Goal: Transaction & Acquisition: Purchase product/service

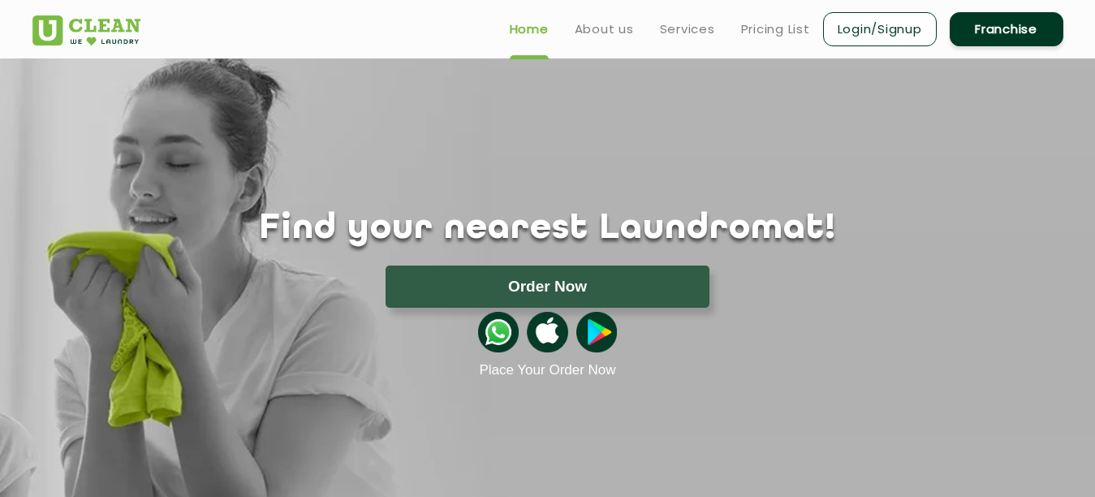
click at [861, 34] on link "Login/Signup" at bounding box center [880, 29] width 114 height 34
click at [91, 37] on img at bounding box center [86, 30] width 108 height 30
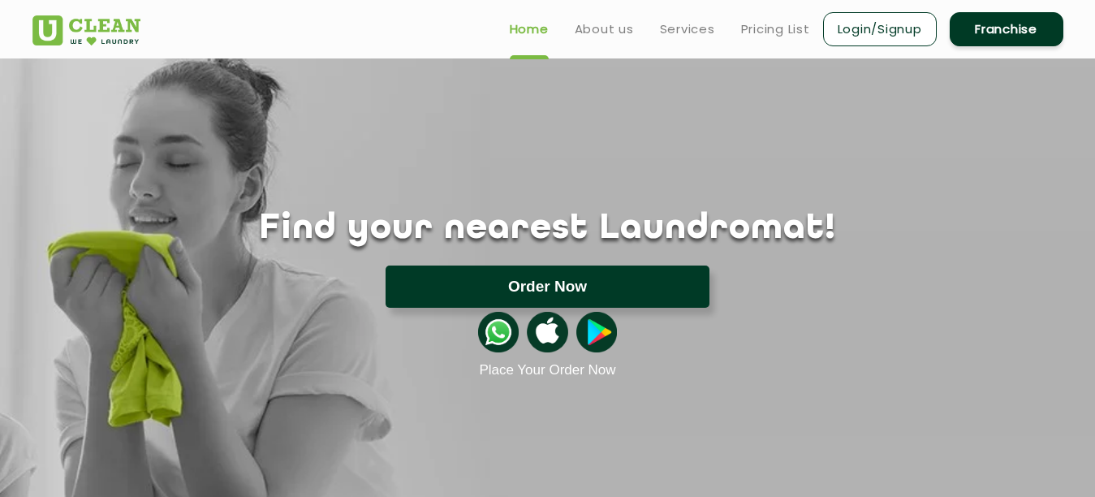
click at [487, 287] on button "Order Now" at bounding box center [548, 287] width 324 height 42
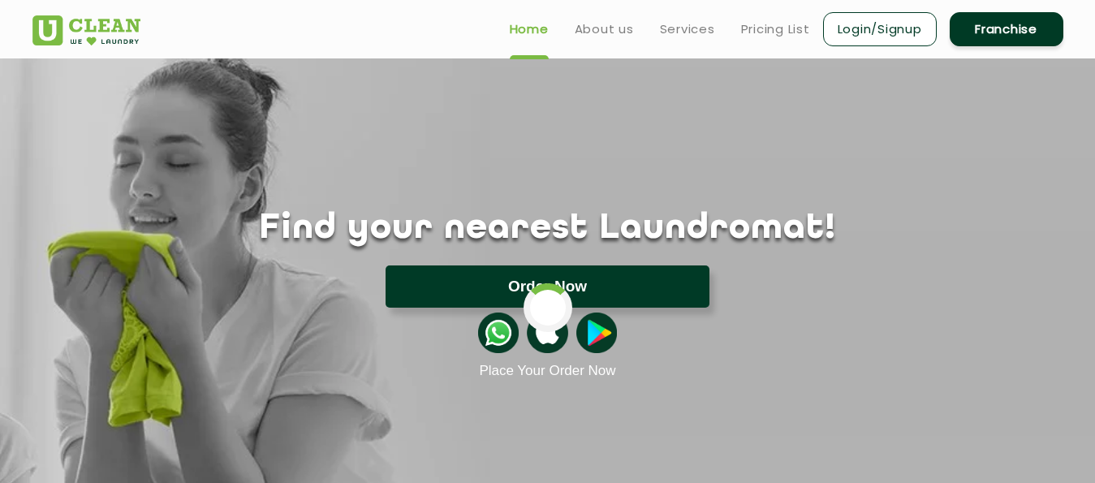
click at [487, 287] on app-banner "Find your nearest Laundromat! Please select the location Order Now Place Your O…" at bounding box center [547, 342] width 1095 height 568
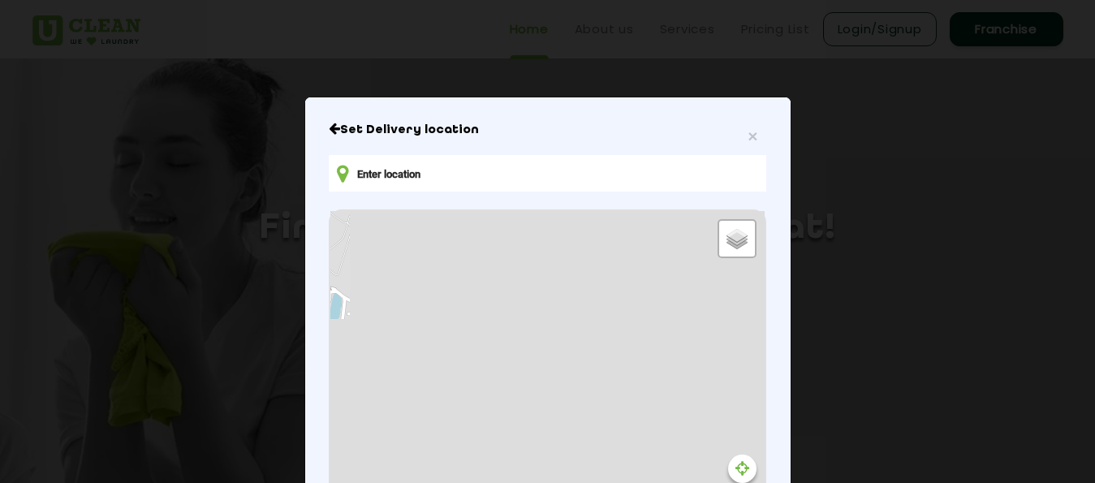
type input "6JV4+5CW, Ayurvedic College Rd, Amanaka, Raipur, Chhattisgarh 492010, India"
click at [749, 134] on span "×" at bounding box center [753, 136] width 10 height 19
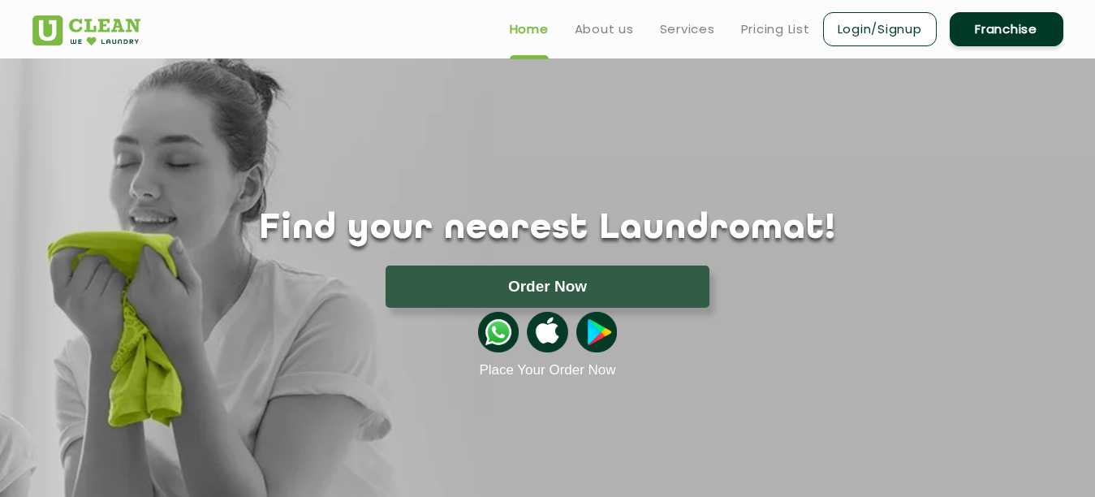
click at [525, 32] on link "Home" at bounding box center [529, 28] width 39 height 19
click at [588, 39] on ul "Home About us Services Pricing List Login/Signup Franchise" at bounding box center [780, 29] width 567 height 38
click at [583, 40] on ul "Home About us Services Pricing List Login/Signup Franchise" at bounding box center [780, 29] width 567 height 38
click at [598, 37] on link "About us" at bounding box center [604, 28] width 59 height 19
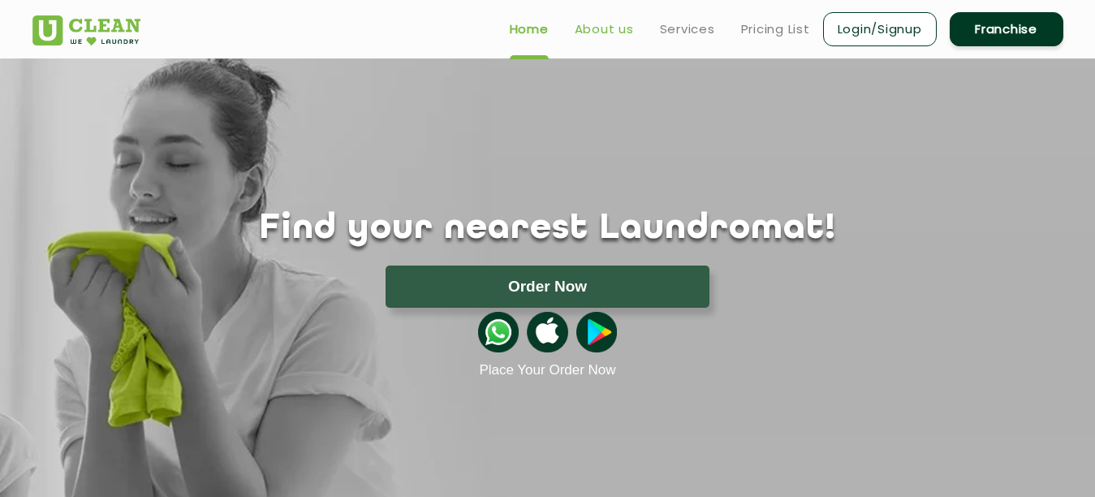
click at [595, 37] on link "About us" at bounding box center [604, 28] width 59 height 19
click at [850, 34] on link "Login/Signup" at bounding box center [880, 29] width 114 height 34
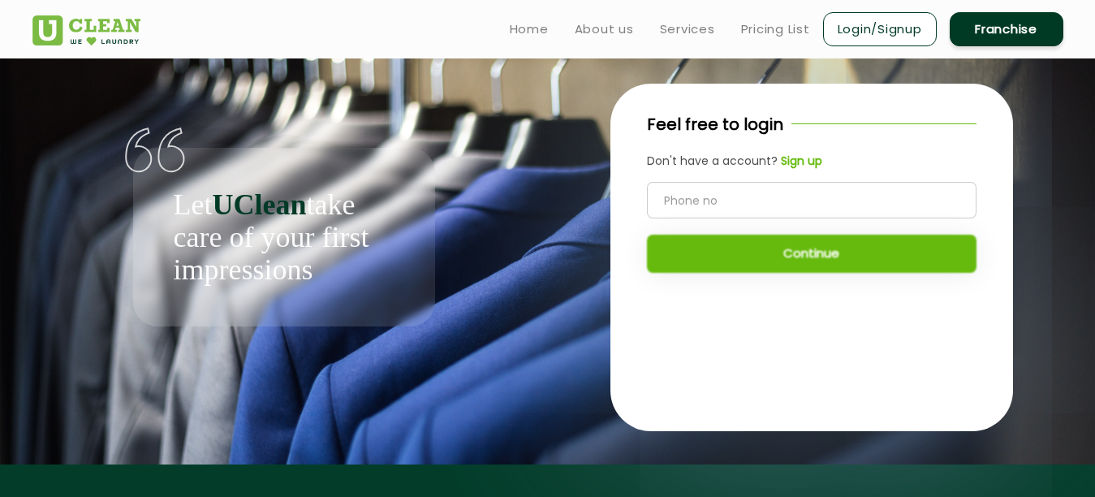
click at [810, 270] on div "Continue" at bounding box center [812, 227] width 330 height 91
click at [779, 31] on link "Pricing List" at bounding box center [775, 28] width 69 height 19
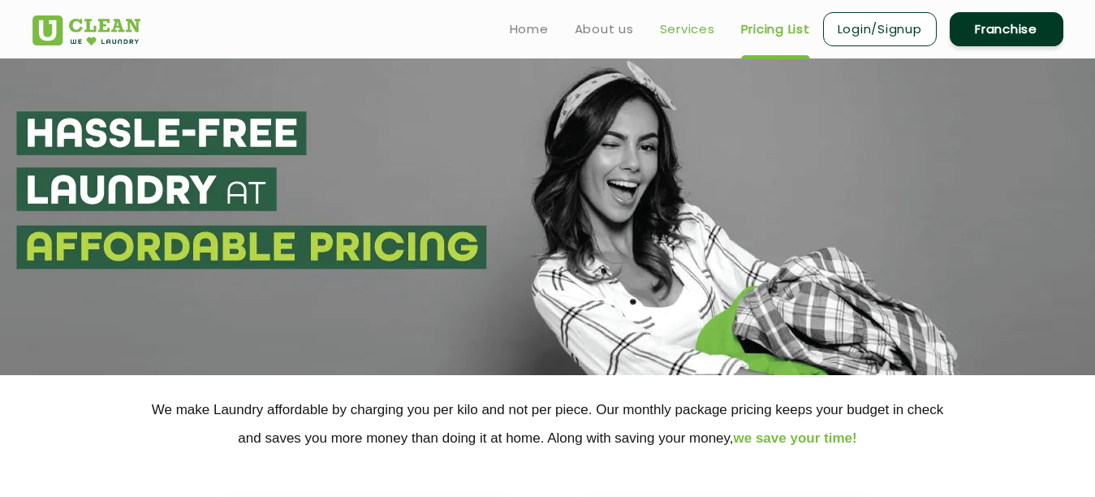
click at [709, 36] on link "Services" at bounding box center [687, 28] width 55 height 19
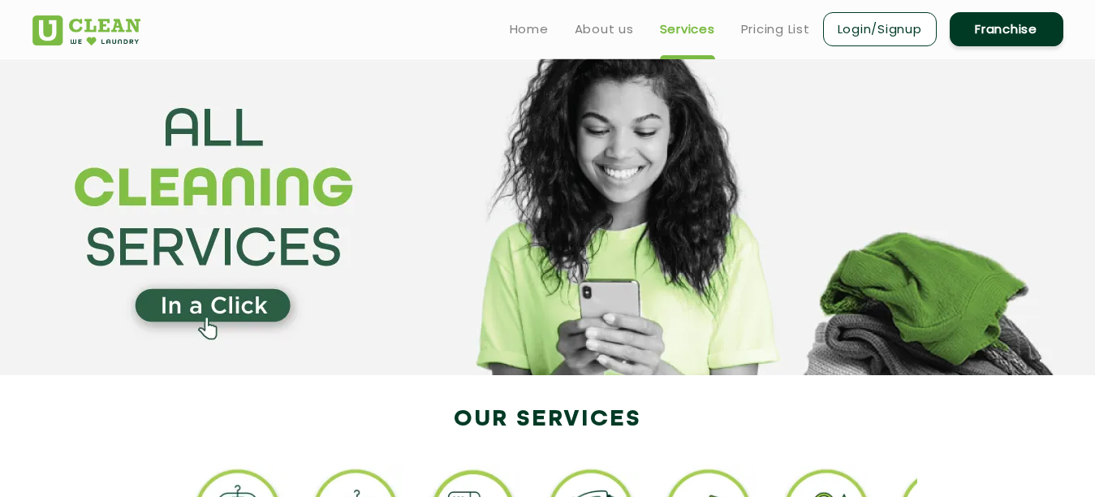
click at [198, 297] on section at bounding box center [547, 216] width 1095 height 317
click at [221, 313] on section at bounding box center [547, 216] width 1095 height 317
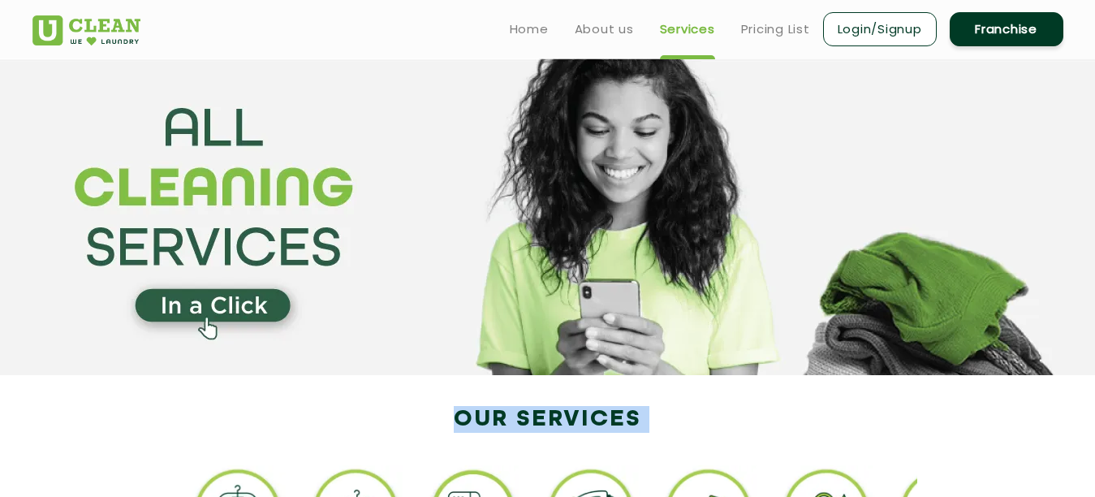
click at [221, 313] on section at bounding box center [547, 216] width 1095 height 317
click at [903, 27] on link "Login/Signup" at bounding box center [880, 29] width 114 height 34
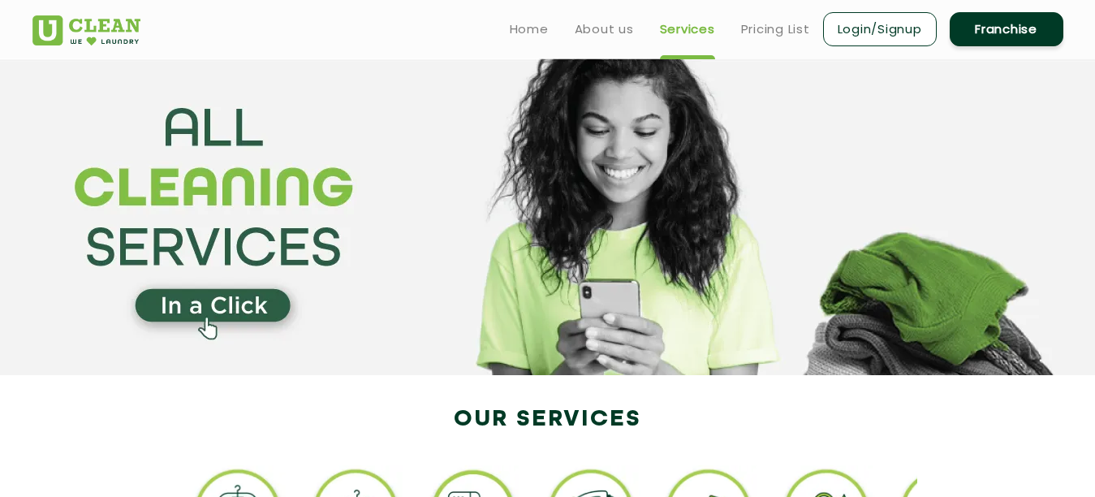
click at [1017, 15] on link "Franchise" at bounding box center [1007, 29] width 114 height 34
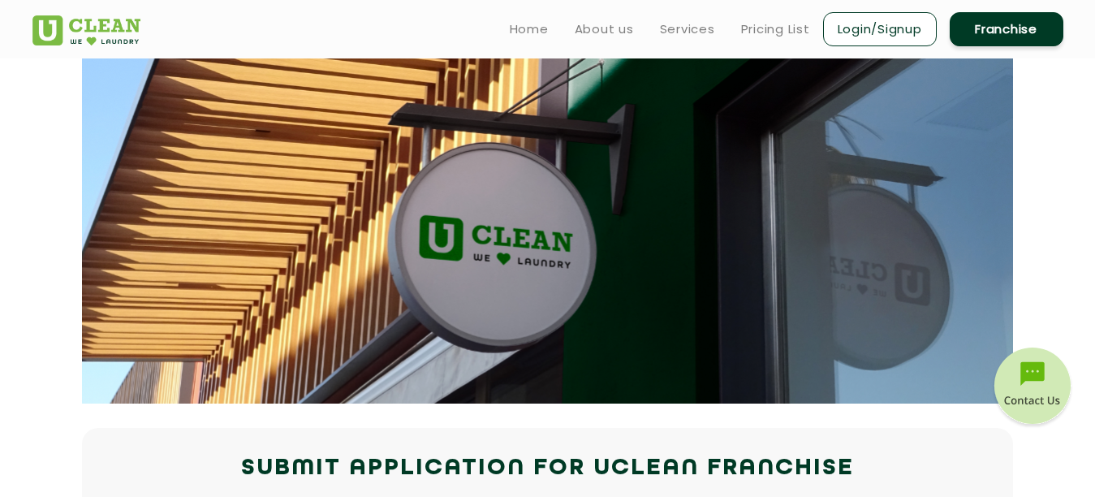
click at [1006, 387] on img at bounding box center [1032, 388] width 81 height 81
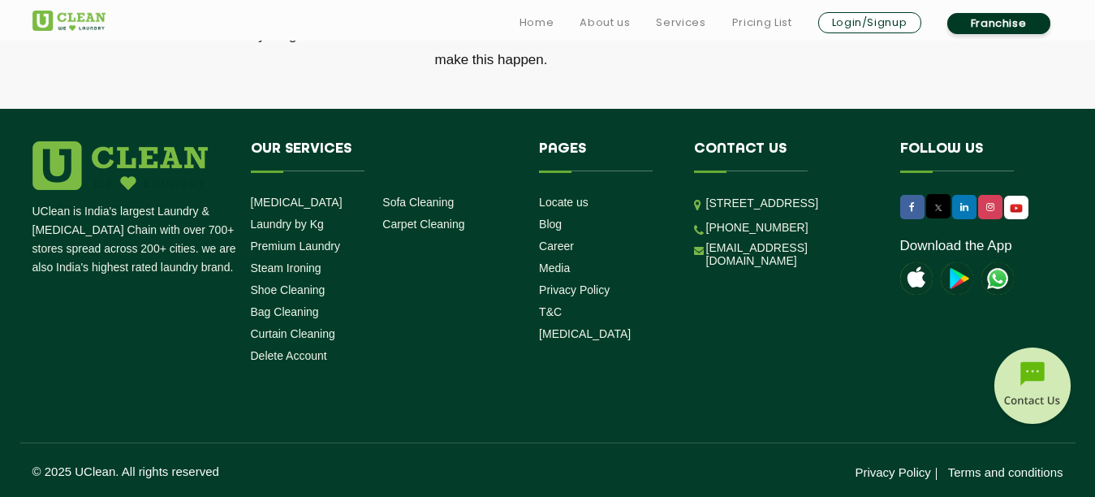
click at [898, 18] on link "Login/Signup" at bounding box center [869, 22] width 103 height 21
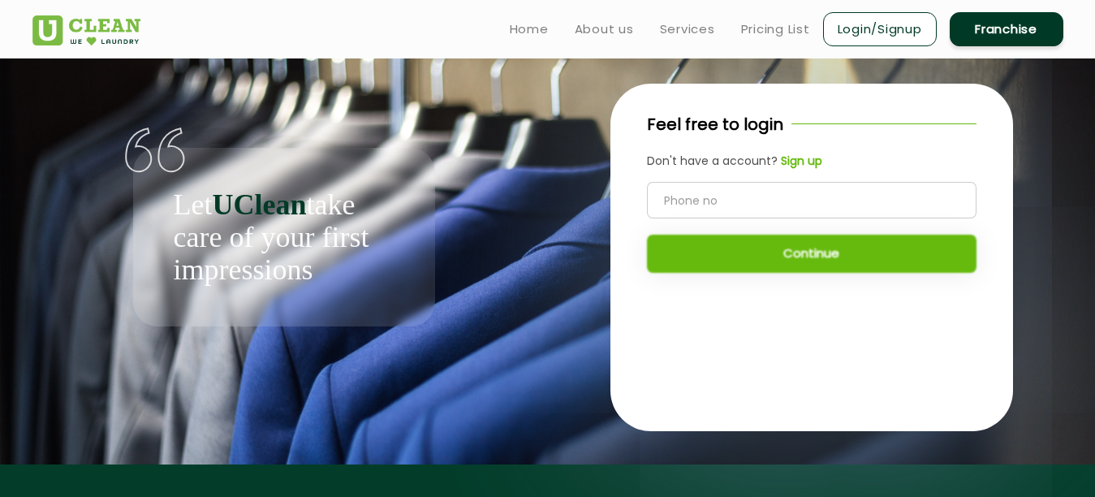
click at [1040, 18] on link "Franchise" at bounding box center [1007, 29] width 114 height 34
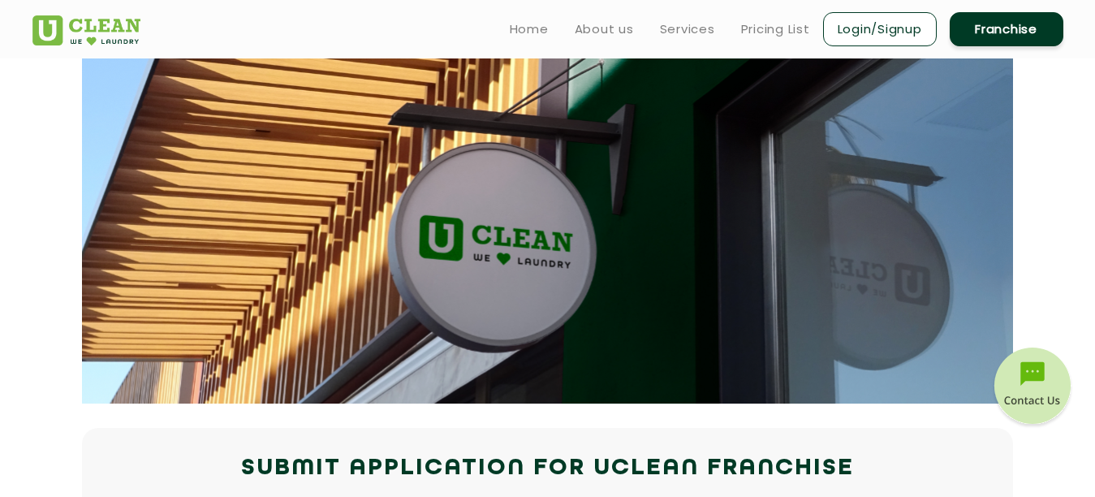
click at [1012, 371] on img at bounding box center [1032, 388] width 81 height 81
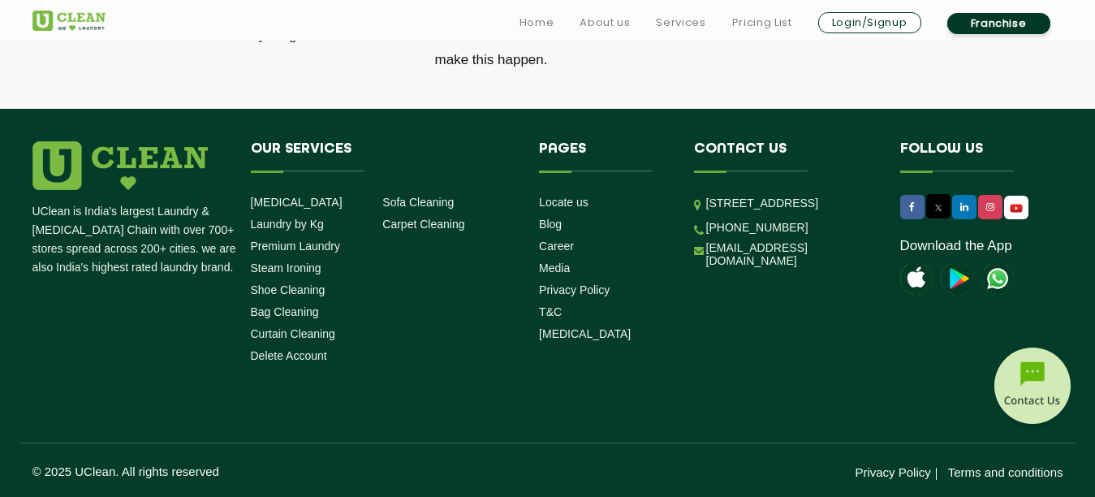
click at [1012, 371] on img at bounding box center [1032, 388] width 81 height 81
